Goal: Find specific page/section: Find specific page/section

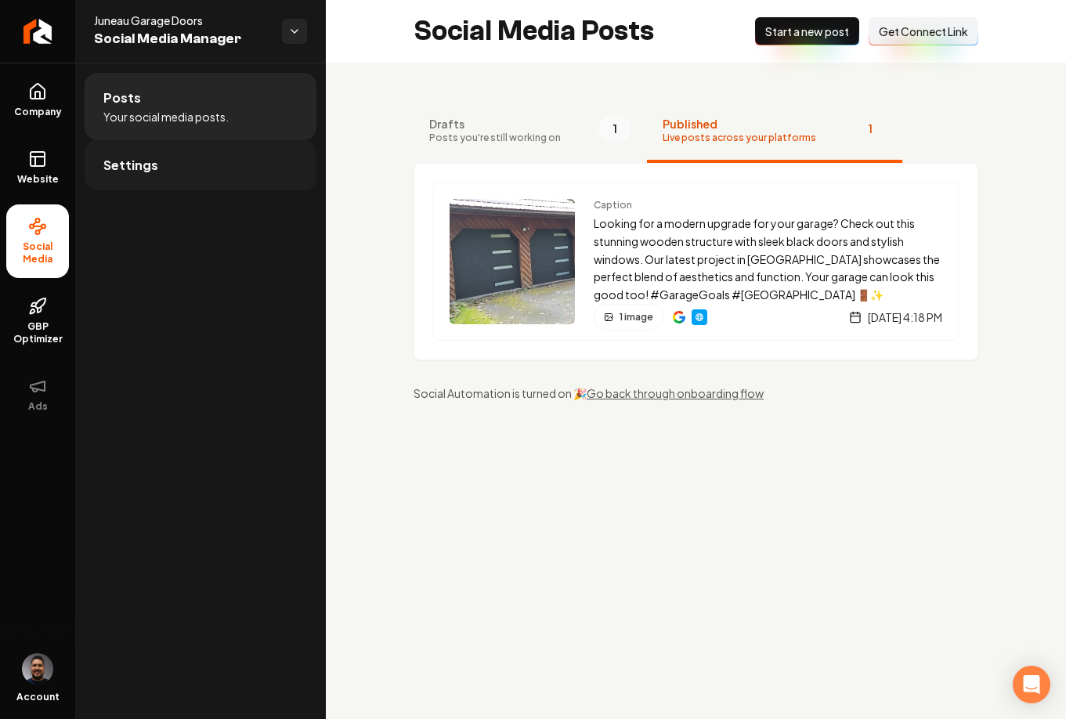
click at [143, 175] on link "Settings" at bounding box center [201, 165] width 232 height 50
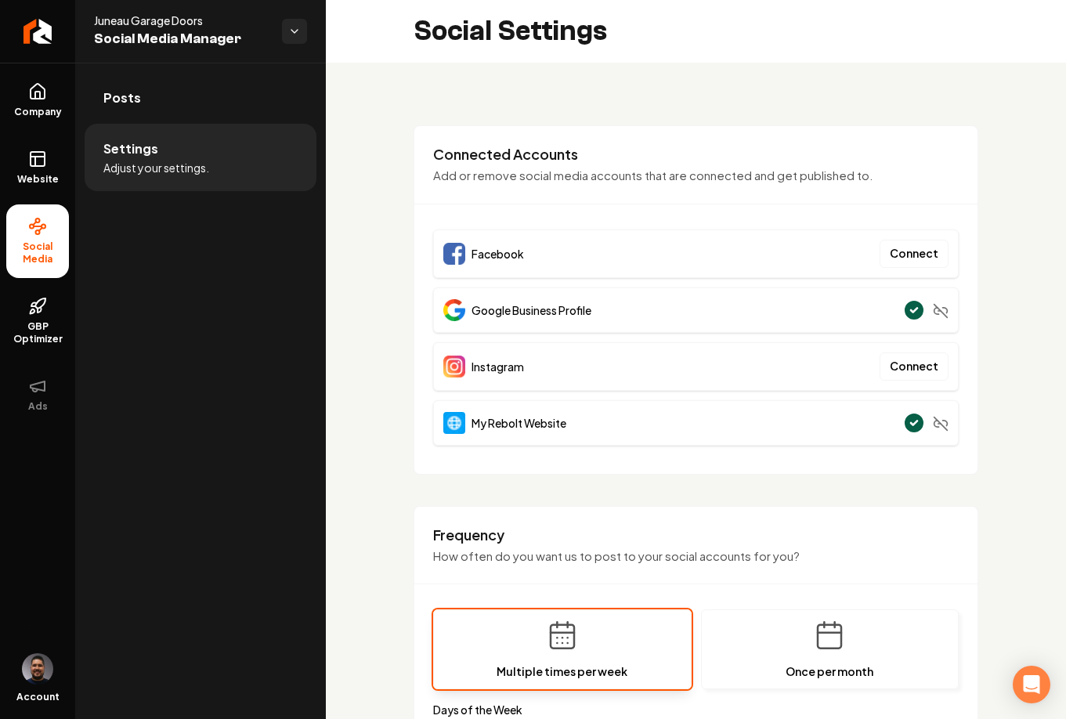
scroll to position [689, 0]
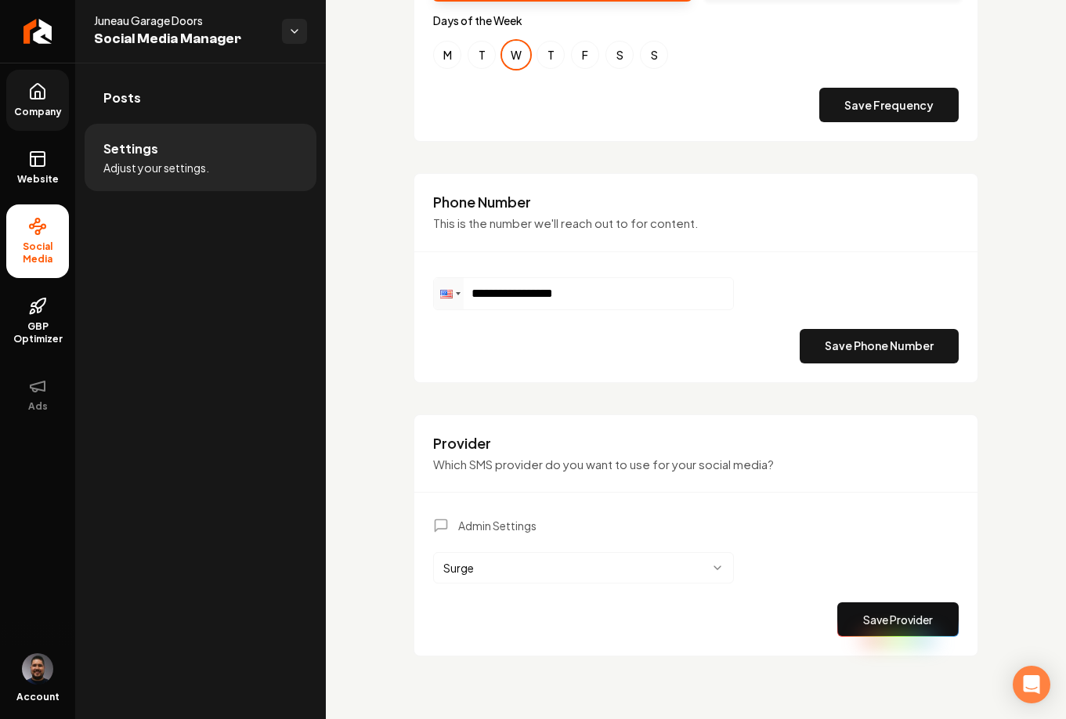
click at [42, 95] on icon at bounding box center [37, 91] width 19 height 19
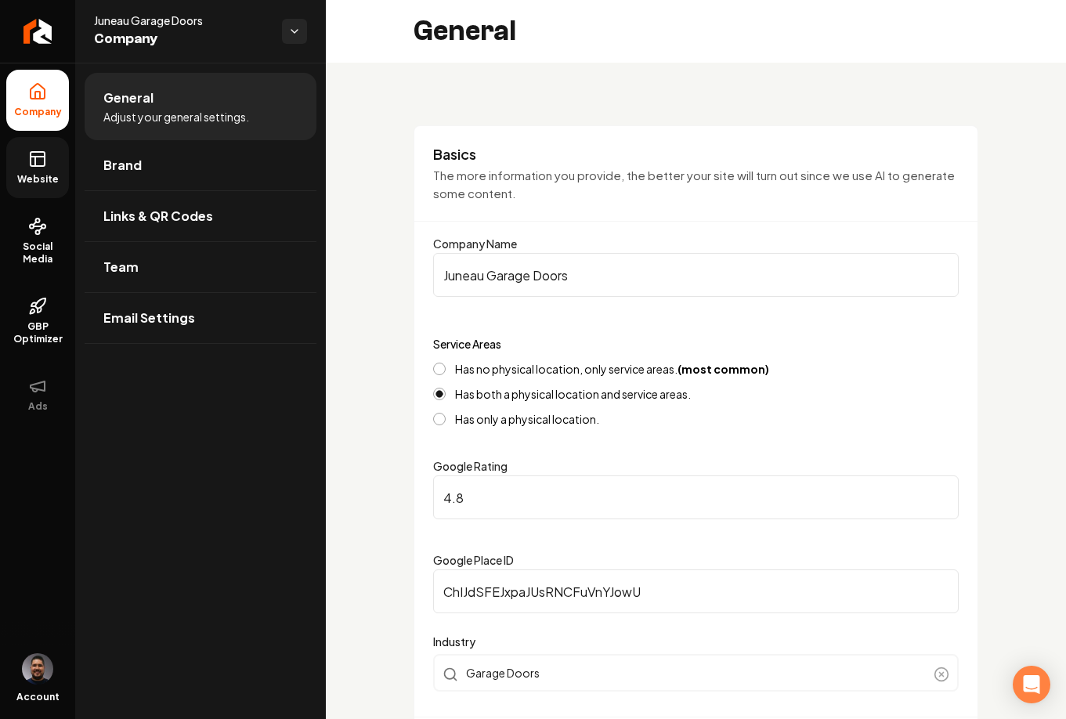
click at [38, 175] on span "Website" at bounding box center [38, 179] width 54 height 13
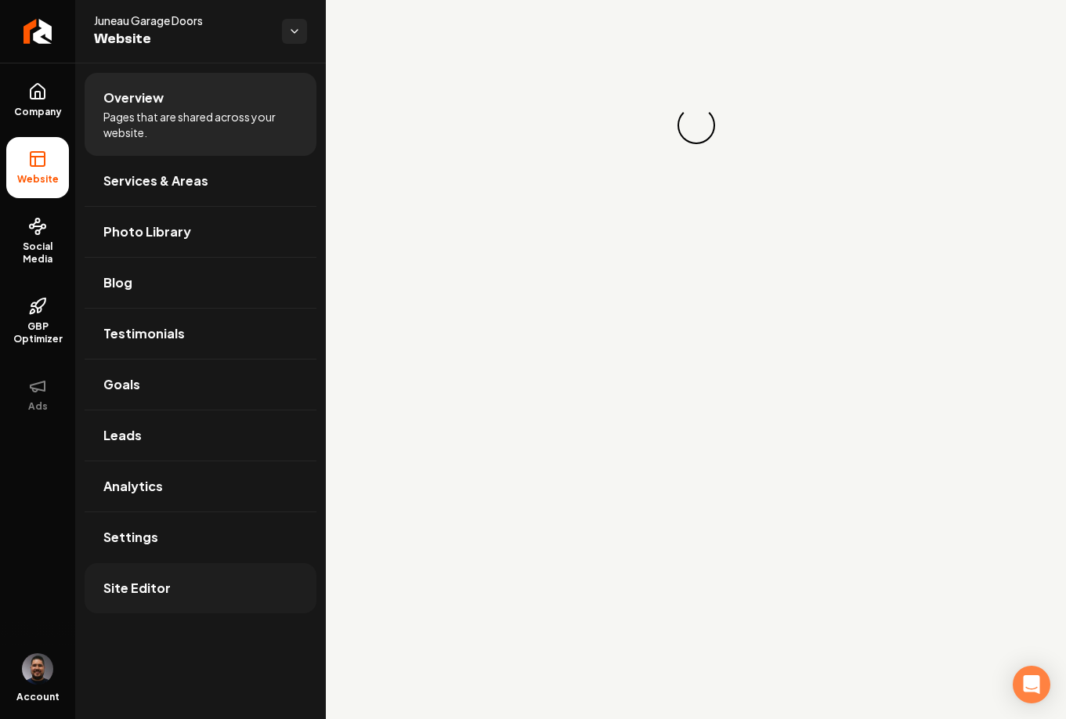
click at [172, 582] on link "Site Editor" at bounding box center [201, 588] width 232 height 50
